Goal: Task Accomplishment & Management: Use online tool/utility

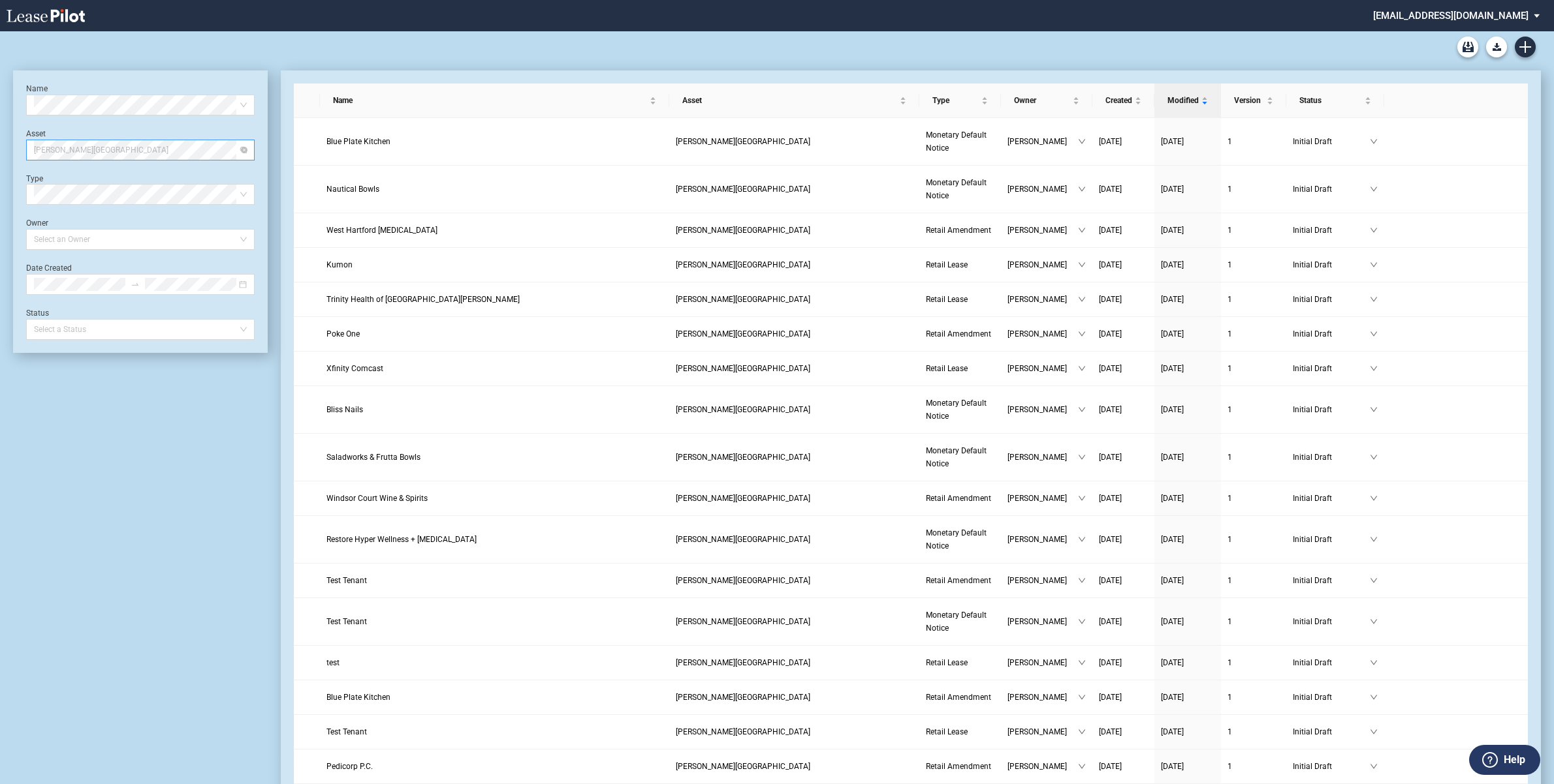
click at [236, 147] on span "Bishop's Corner" at bounding box center [140, 150] width 213 height 20
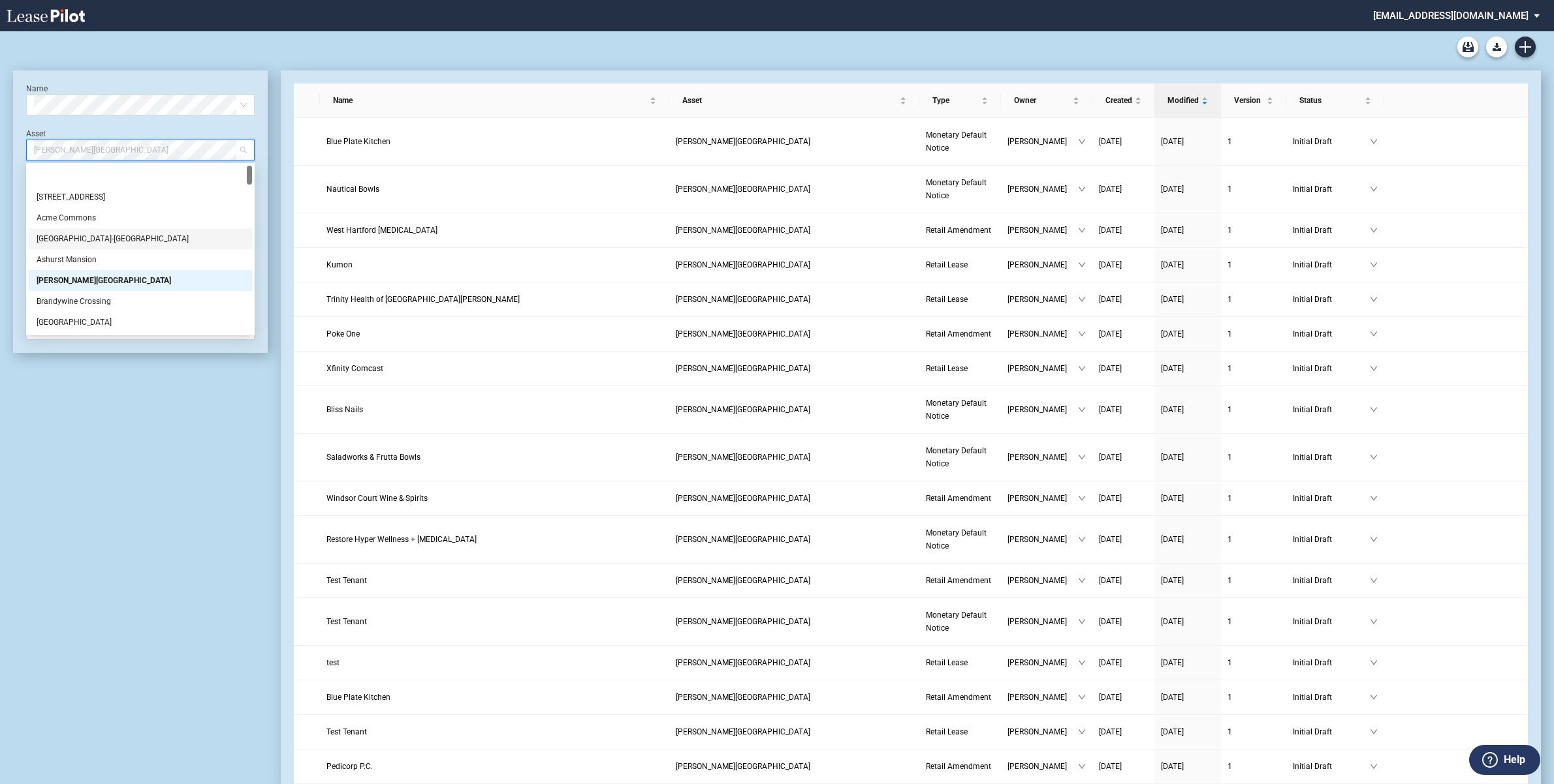
drag, startPoint x: 245, startPoint y: 171, endPoint x: 245, endPoint y: 242, distance: 71.0
click at [245, 242] on div "9 Main St. Acme Commons Ashland-Hanover Shopping Center Ashurst Mansion Bishop'…" at bounding box center [140, 270] width 223 height 209
drag, startPoint x: 250, startPoint y: 173, endPoint x: 238, endPoint y: 261, distance: 88.8
click at [238, 261] on div "McAlpin Square Penn Hills Shopping Center Plaistow Center Premier Canton Promen…" at bounding box center [140, 249] width 223 height 167
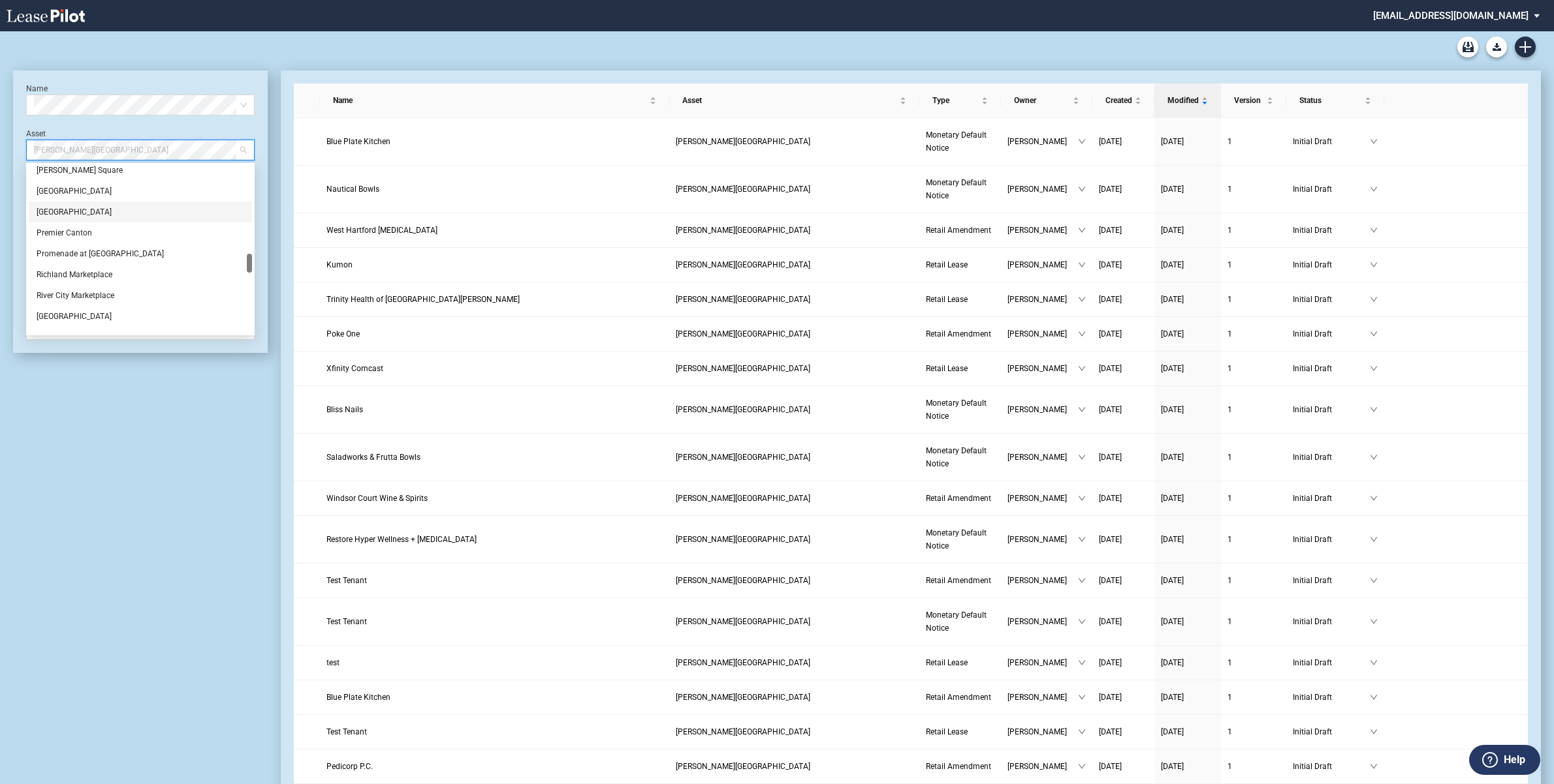
click at [88, 212] on div "[GEOGRAPHIC_DATA]" at bounding box center [140, 212] width 208 height 13
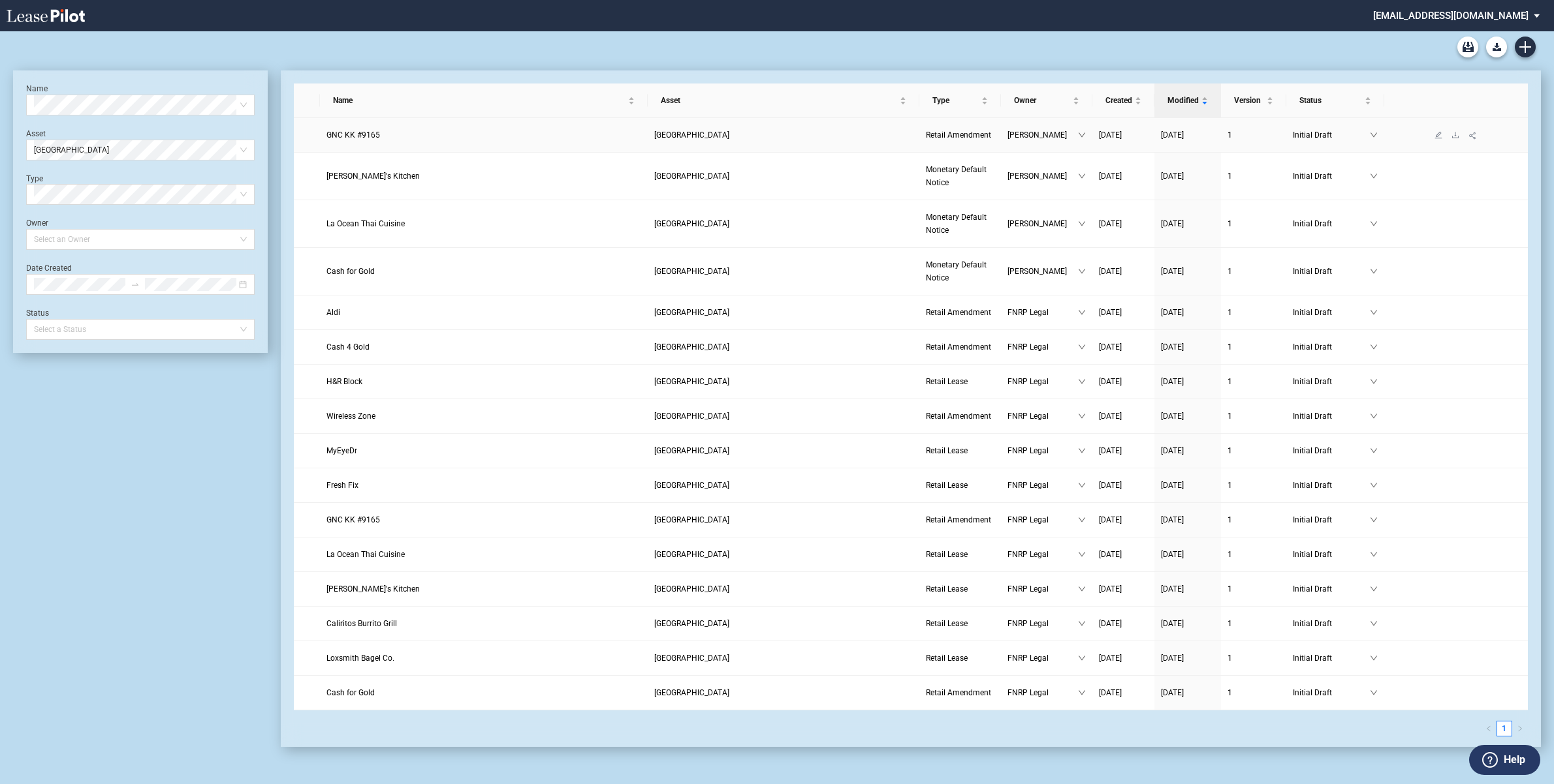
click at [505, 140] on link "GNC KK #9165" at bounding box center [484, 135] width 314 height 13
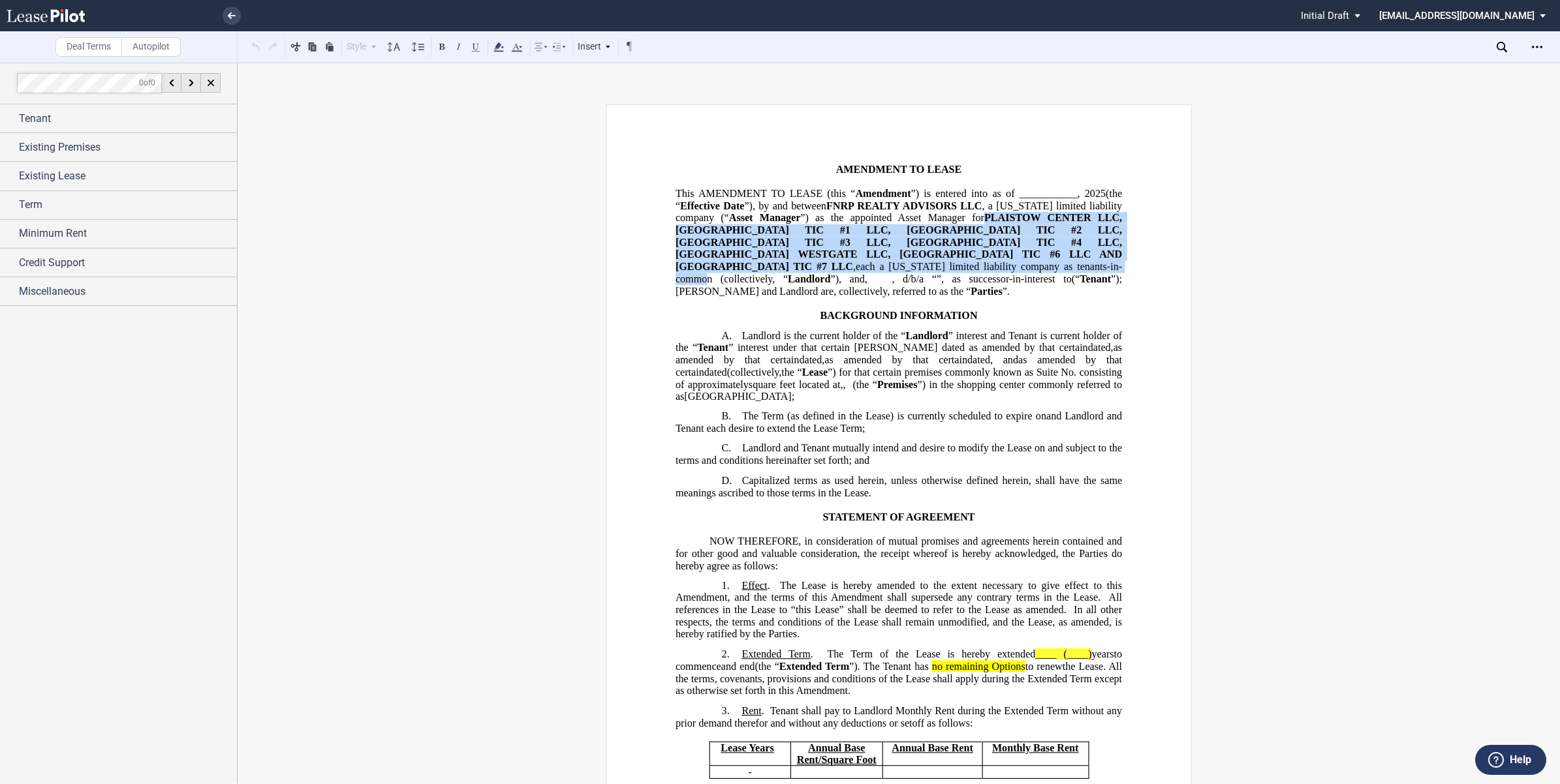
drag, startPoint x: 983, startPoint y: 213, endPoint x: 882, endPoint y: 262, distance: 112.3
click at [882, 262] on p "This ﻿ ﻿ ﻿ ﻿ AMENDMENT TO LEASE (this “ Amendment ”) is entered into as of ____…" at bounding box center [899, 242] width 447 height 109
drag, startPoint x: 882, startPoint y: 262, endPoint x: 845, endPoint y: 228, distance: 50.2
copy p "PLAISTOW CENTER LLC, [GEOGRAPHIC_DATA] TIC #1 LLC, [GEOGRAPHIC_DATA] TIC #2 LLC…"
